Goal: Information Seeking & Learning: Understand process/instructions

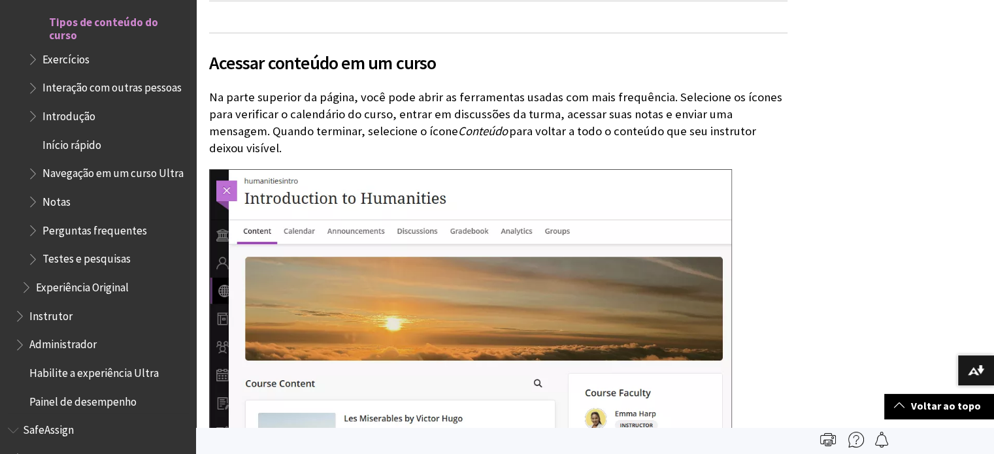
click at [67, 95] on span "Interação com outras pessoas" at bounding box center [111, 86] width 139 height 18
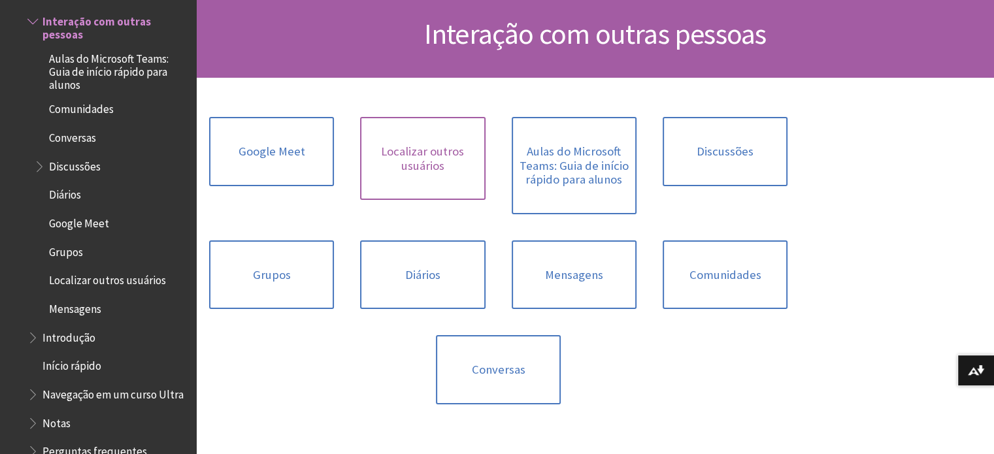
scroll to position [131, 0]
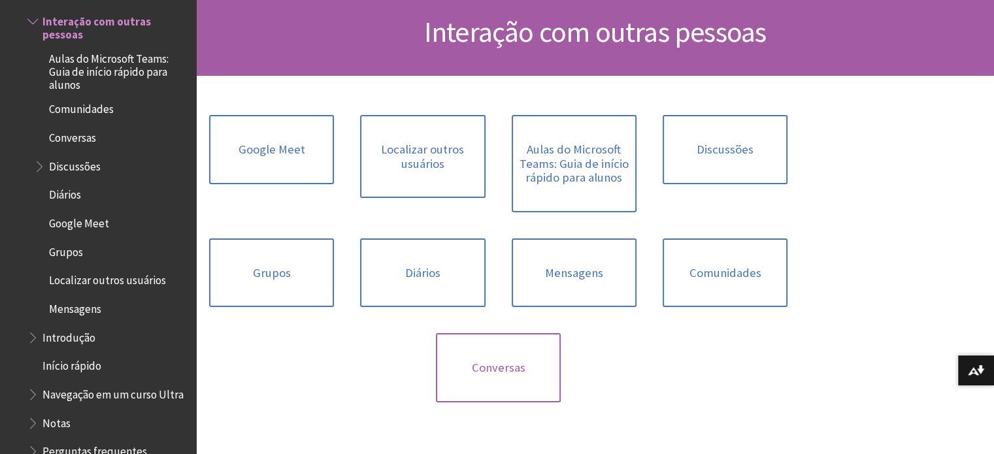
click at [513, 366] on link "Conversas" at bounding box center [498, 367] width 125 height 69
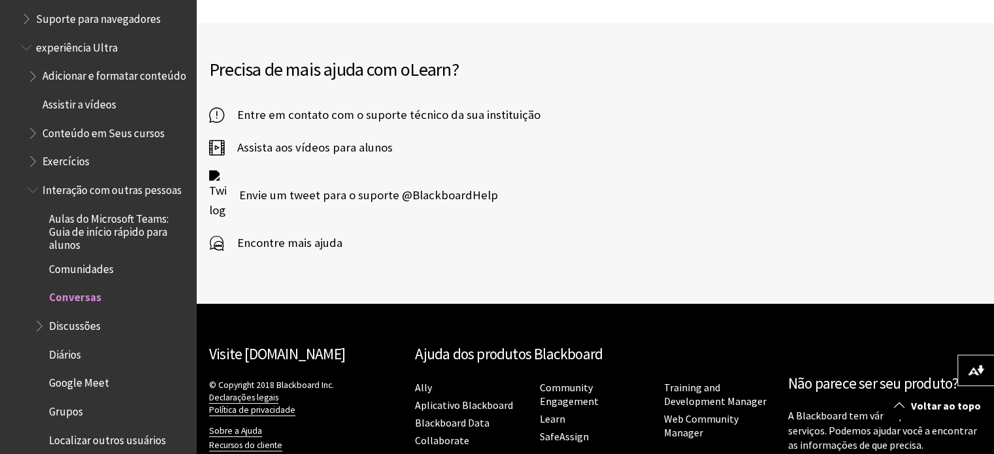
scroll to position [1428, 0]
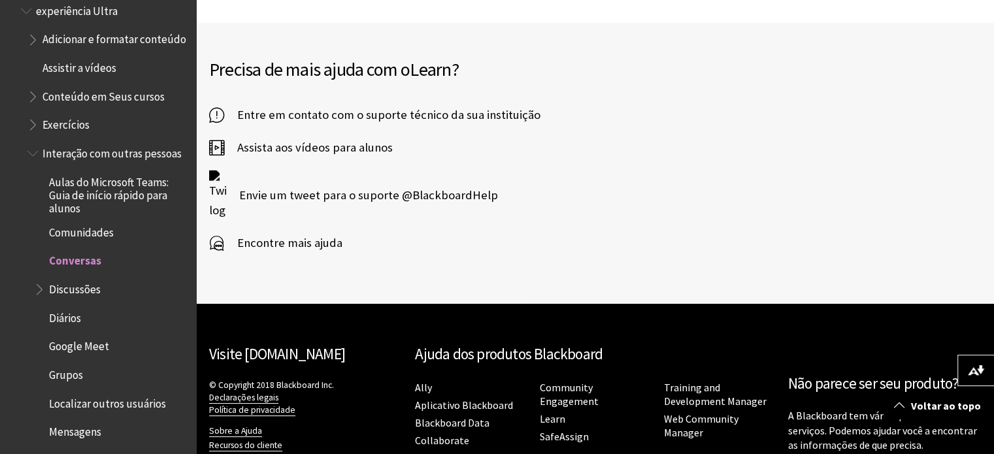
click at [84, 268] on span "Conversas" at bounding box center [75, 259] width 52 height 18
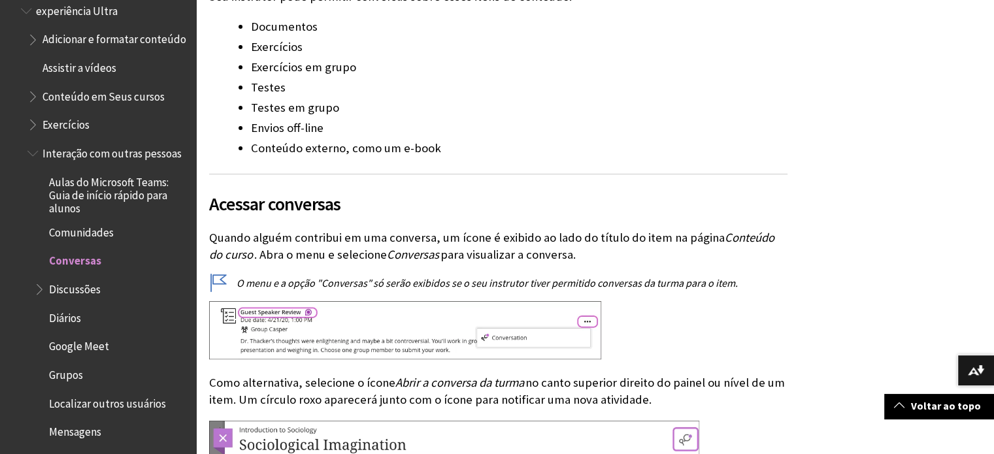
scroll to position [392, 0]
drag, startPoint x: 294, startPoint y: 282, endPoint x: 445, endPoint y: 288, distance: 151.2
click at [445, 288] on p "O menu e a opção "Conversas" só serão exibidos se o seu instrutor tiver permiti…" at bounding box center [498, 282] width 579 height 14
click at [448, 286] on p "O menu e a opção "Conversas" só serão exibidos se o seu instrutor tiver permiti…" at bounding box center [498, 282] width 579 height 14
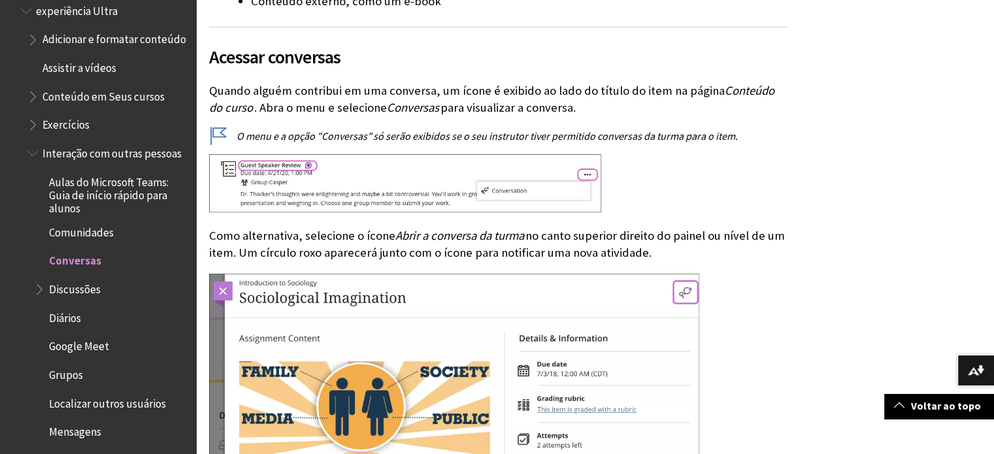
scroll to position [588, 0]
